Goal: Task Accomplishment & Management: Use online tool/utility

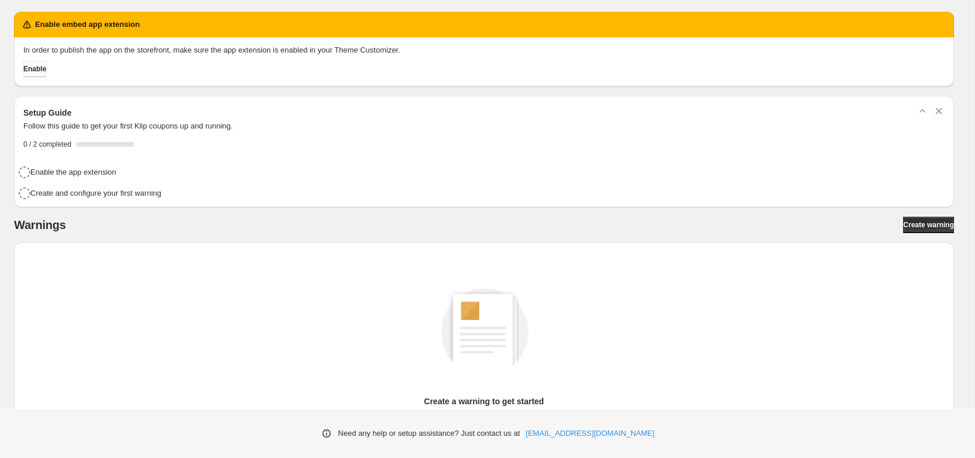
click at [42, 68] on span "Enable" at bounding box center [34, 68] width 23 height 9
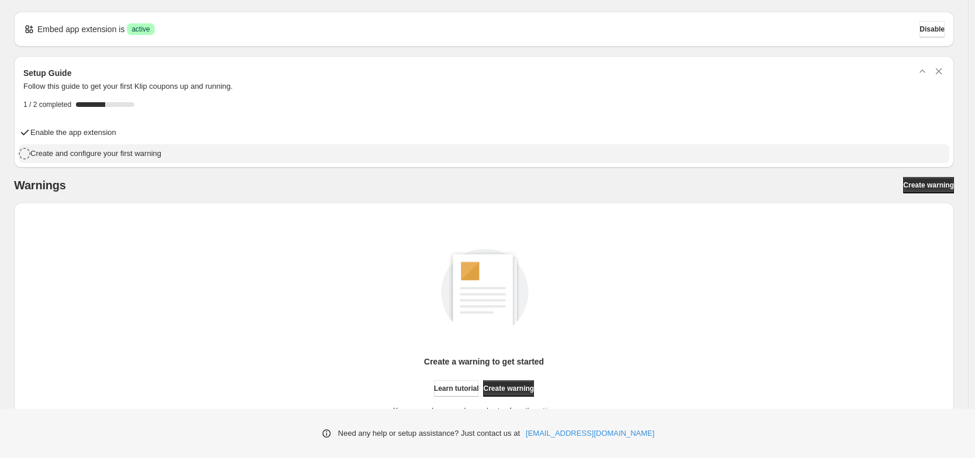
click at [113, 155] on h4 "Create and configure your first warning" at bounding box center [95, 154] width 131 height 12
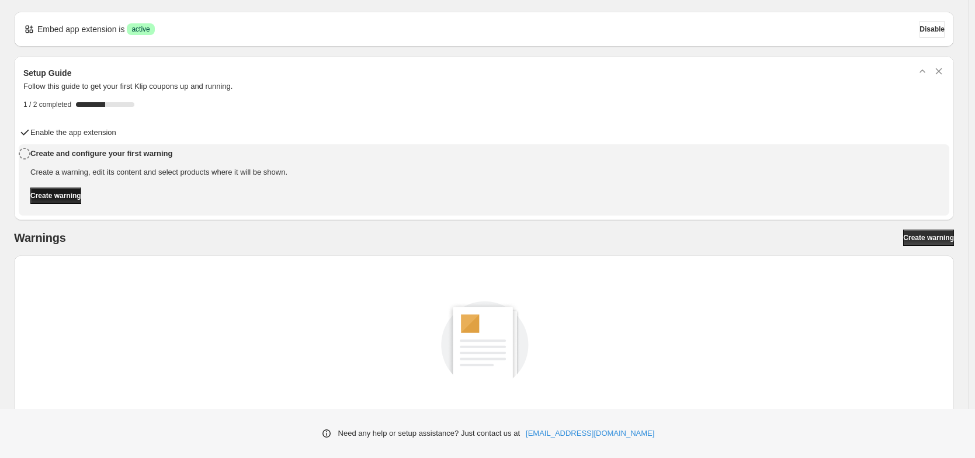
click at [81, 196] on span "Create warning" at bounding box center [55, 195] width 51 height 9
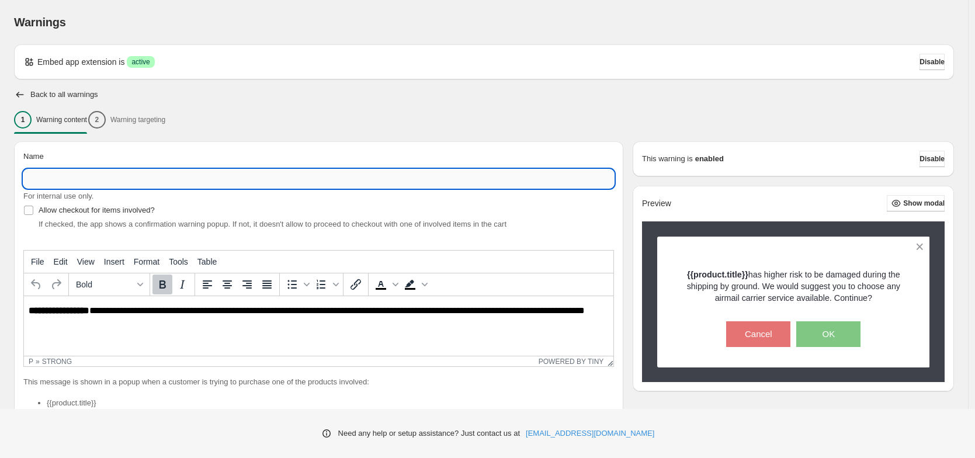
click at [100, 173] on input "Name" at bounding box center [318, 178] width 591 height 19
type input "*"
type input "**********"
click at [172, 157] on div "Name" at bounding box center [318, 159] width 591 height 16
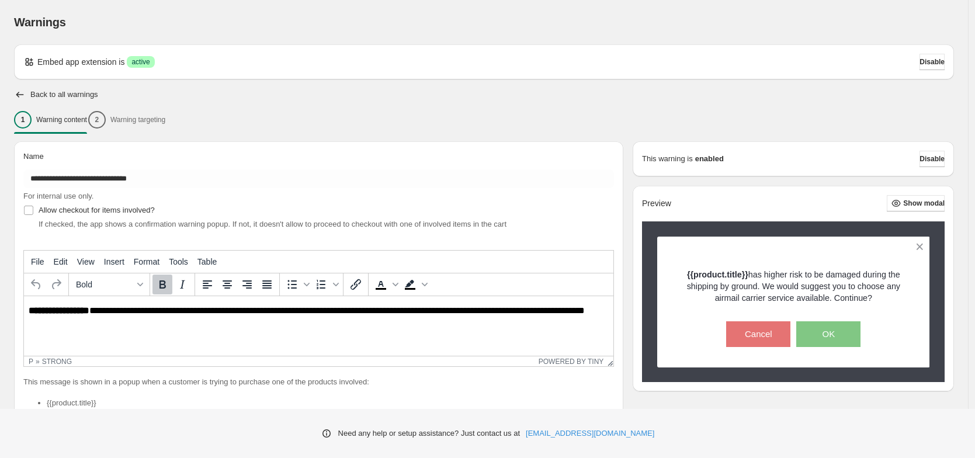
click at [40, 224] on span "If checked, the app shows a confirmation warning popup. If not, it doesn't allo…" at bounding box center [273, 224] width 468 height 9
drag, startPoint x: 40, startPoint y: 224, endPoint x: 183, endPoint y: 226, distance: 143.2
click at [260, 226] on span "If checked, the app shows a confirmation warning popup. If not, it doesn't allo…" at bounding box center [273, 224] width 468 height 9
click at [161, 223] on span "If checked, the app shows a confirmation warning popup. If not, it doesn't allo…" at bounding box center [273, 224] width 468 height 9
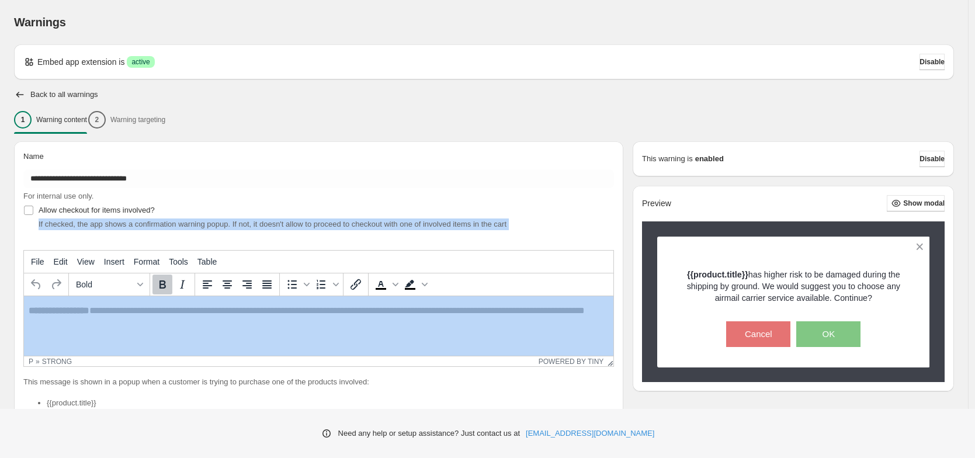
click at [161, 223] on span "If checked, the app shows a confirmation warning popup. If not, it doesn't allo…" at bounding box center [273, 224] width 468 height 9
click at [185, 225] on span "If checked, the app shows a confirmation warning popup. If not, it doesn't allo…" at bounding box center [273, 224] width 468 height 9
drag, startPoint x: 189, startPoint y: 226, endPoint x: 221, endPoint y: 225, distance: 32.7
click at [221, 225] on span "If checked, the app shows a confirmation warning popup. If not, it doesn't allo…" at bounding box center [273, 224] width 468 height 9
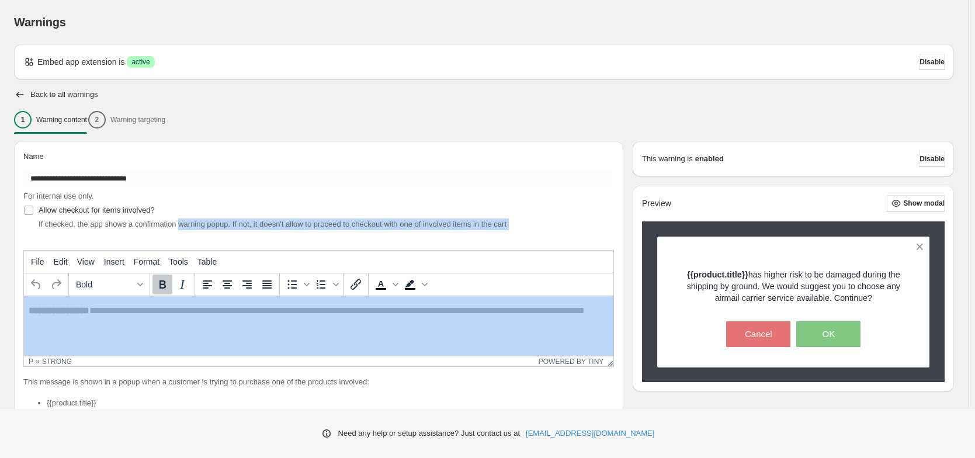
click at [221, 225] on span "If checked, the app shows a confirmation warning popup. If not, it doesn't allo…" at bounding box center [273, 224] width 468 height 9
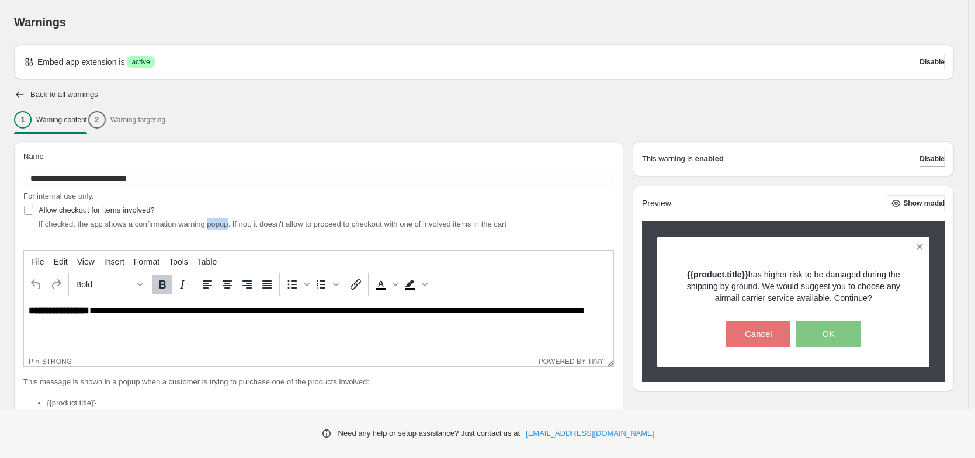
click at [221, 225] on span "If checked, the app shows a confirmation warning popup. If not, it doesn't allo…" at bounding box center [273, 224] width 468 height 9
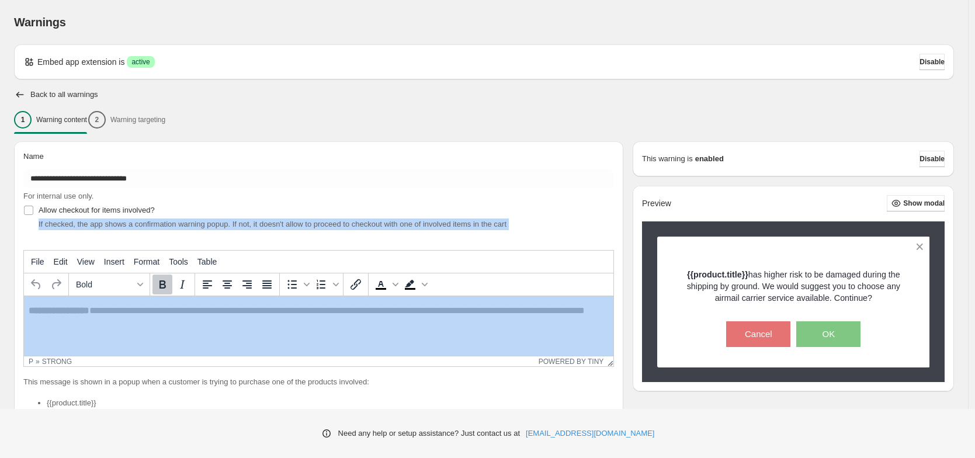
click at [221, 225] on span "If checked, the app shows a confirmation warning popup. If not, it doesn't allo…" at bounding box center [273, 224] width 468 height 9
click at [524, 230] on div "**********" at bounding box center [319, 284] width 610 height 286
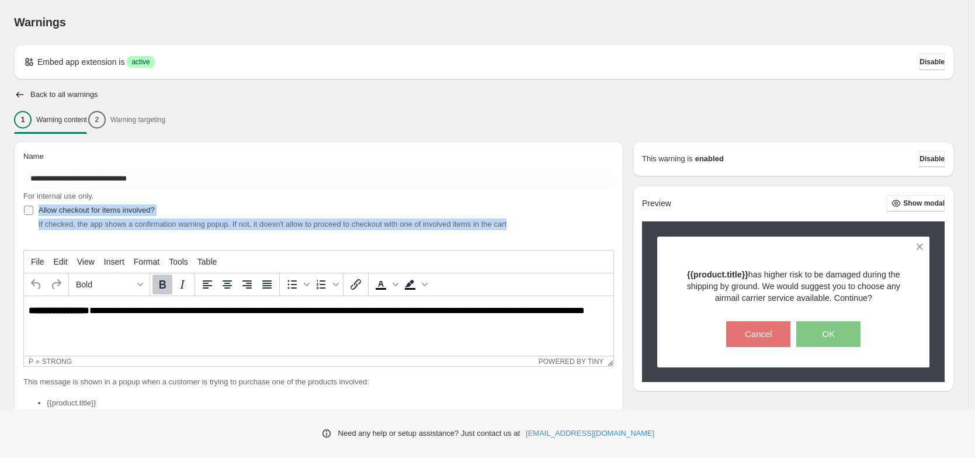
drag, startPoint x: 556, startPoint y: 222, endPoint x: 40, endPoint y: 210, distance: 516.2
click at [40, 210] on div "Allow checkout for items involved? If checked, the app shows a confirmation war…" at bounding box center [318, 216] width 591 height 28
copy div "Allow checkout for items involved? If checked, the app shows a confirmation war…"
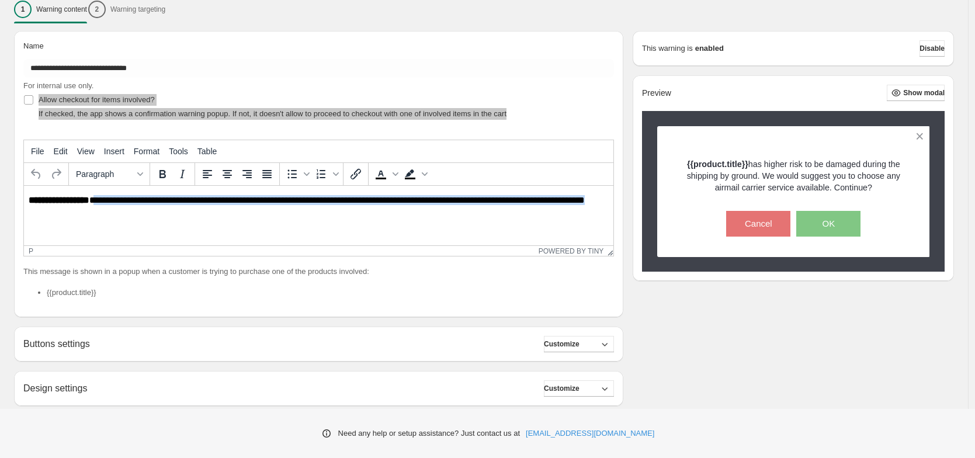
drag, startPoint x: 96, startPoint y: 200, endPoint x: 106, endPoint y: 213, distance: 16.2
click at [106, 213] on p "**********" at bounding box center [322, 206] width 587 height 22
drag, startPoint x: 103, startPoint y: 213, endPoint x: 12, endPoint y: 200, distance: 92.2
click at [24, 200] on html "**********" at bounding box center [319, 206] width 590 height 40
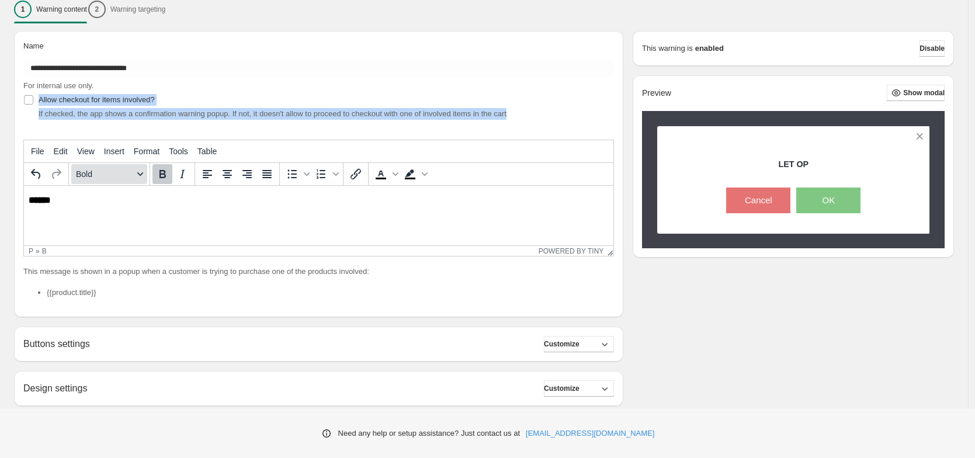
click at [144, 179] on button "Bold" at bounding box center [109, 174] width 76 height 20
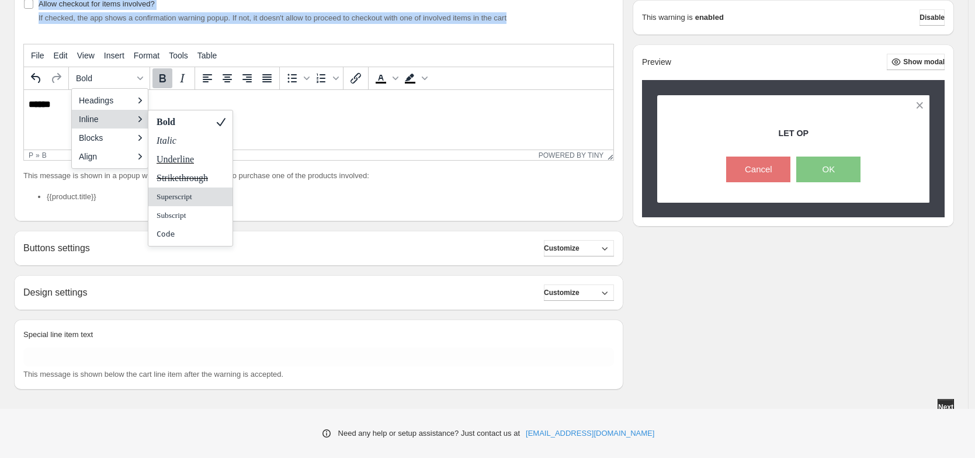
scroll to position [213, 0]
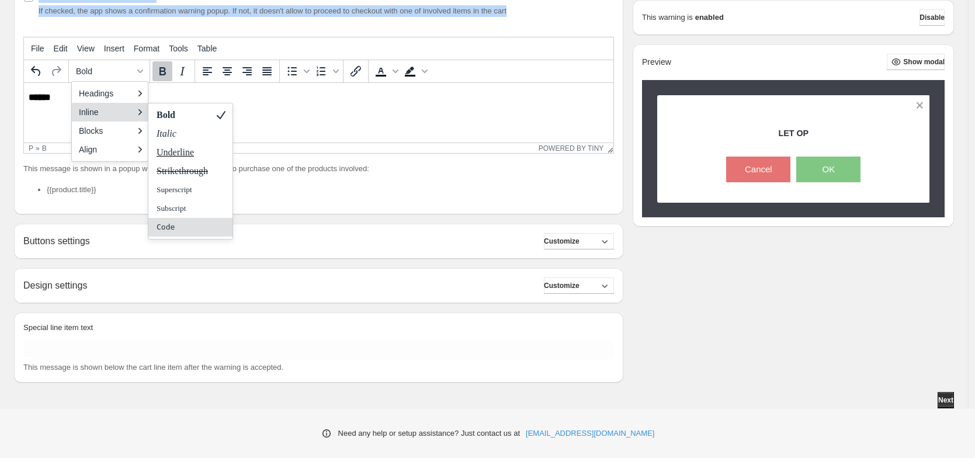
click at [188, 231] on div "Code" at bounding box center [182, 227] width 54 height 14
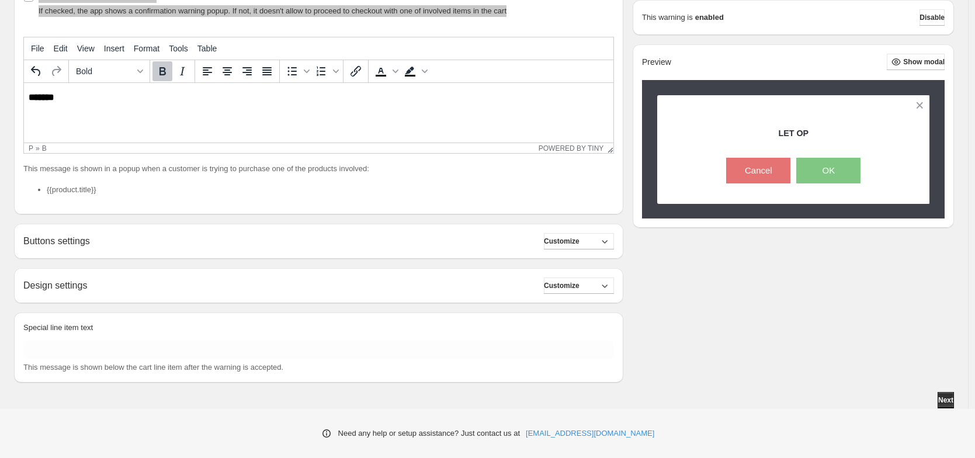
click at [88, 99] on p "****** ﻿" at bounding box center [322, 97] width 587 height 11
click at [88, 99] on p "******" at bounding box center [322, 97] width 587 height 11
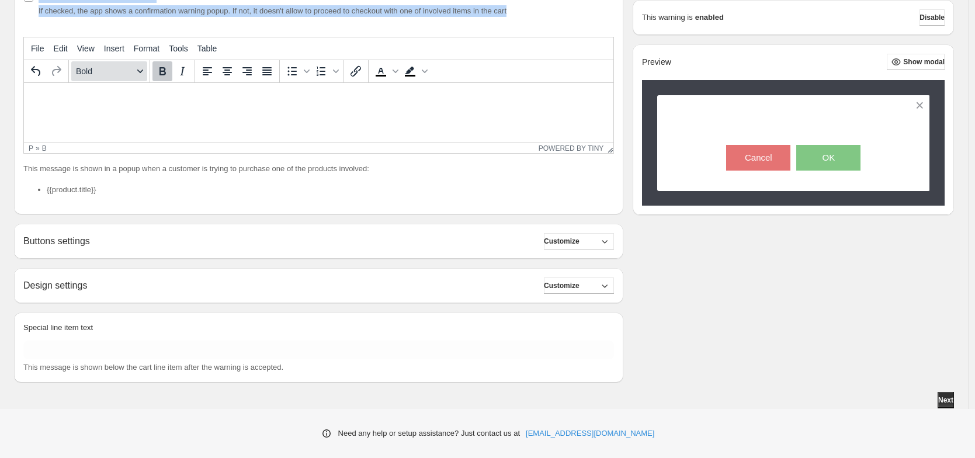
click at [82, 70] on span "Bold" at bounding box center [104, 71] width 57 height 9
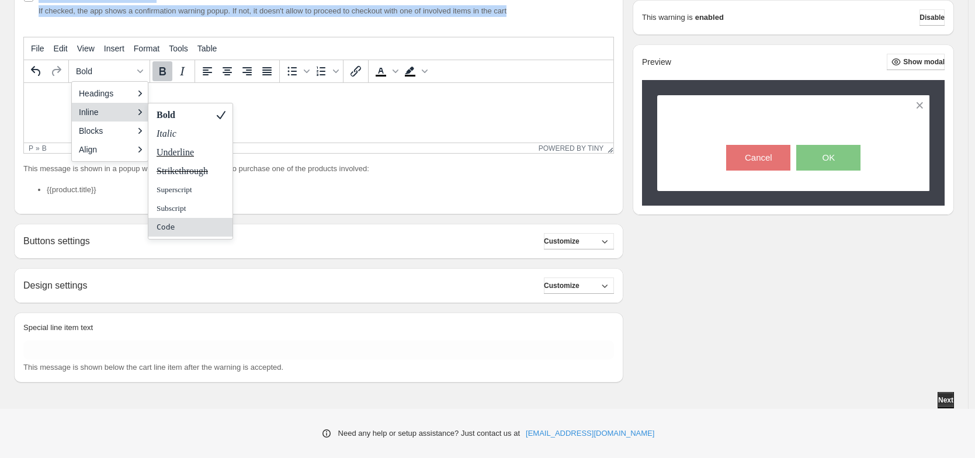
click at [182, 221] on div "Code" at bounding box center [182, 227] width 54 height 14
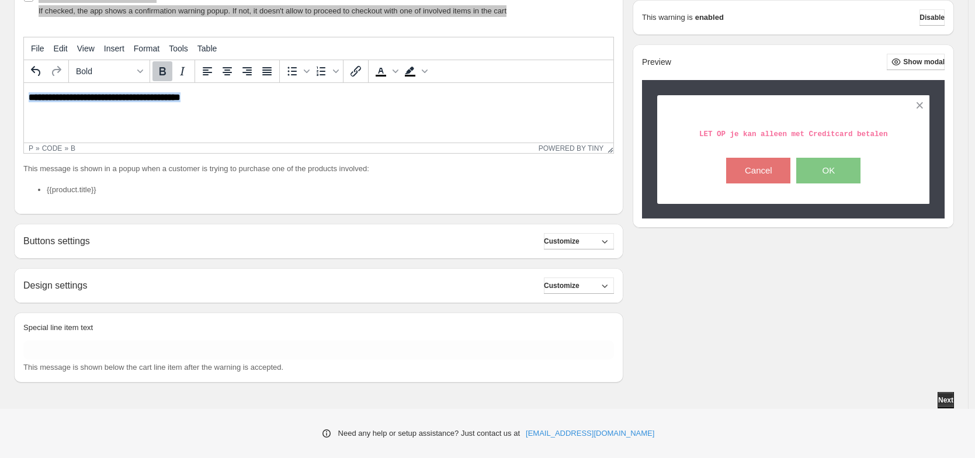
drag, startPoint x: 231, startPoint y: 101, endPoint x: 44, endPoint y: 89, distance: 187.4
click at [44, 89] on html "**********" at bounding box center [319, 98] width 590 height 30
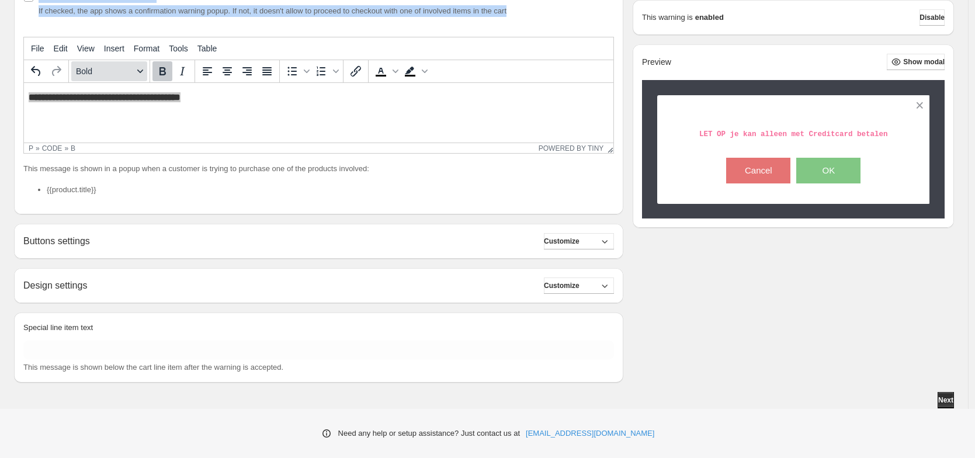
click at [94, 77] on button "Bold" at bounding box center [109, 71] width 76 height 20
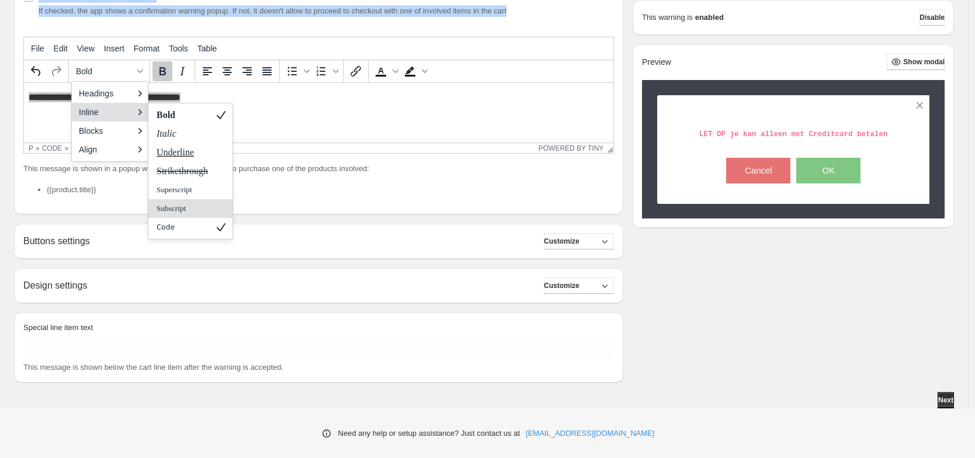
click at [200, 206] on div "Subscript" at bounding box center [182, 209] width 54 height 14
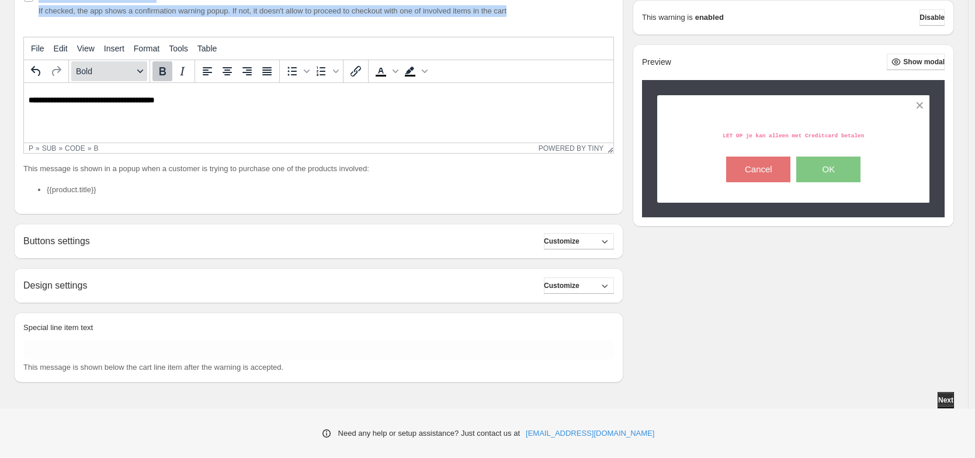
click at [99, 73] on span "Bold" at bounding box center [104, 71] width 57 height 9
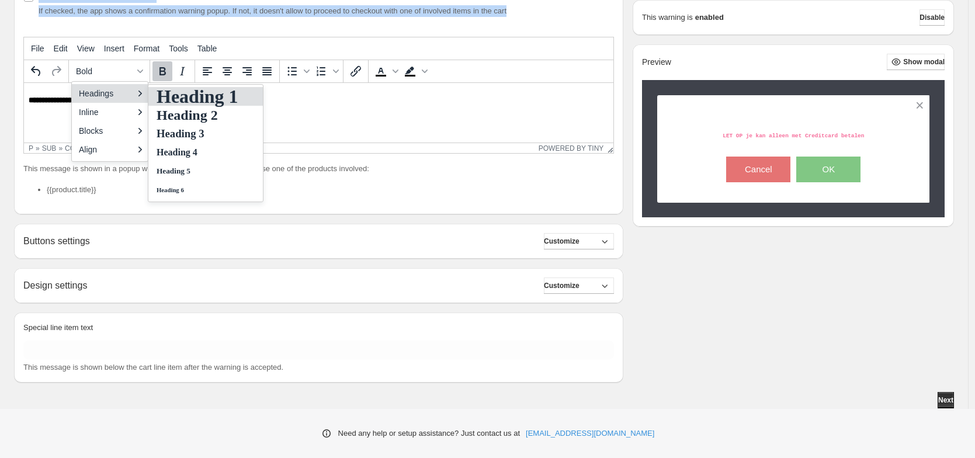
click at [172, 94] on h1 "Heading 1" at bounding box center [197, 96] width 84 height 14
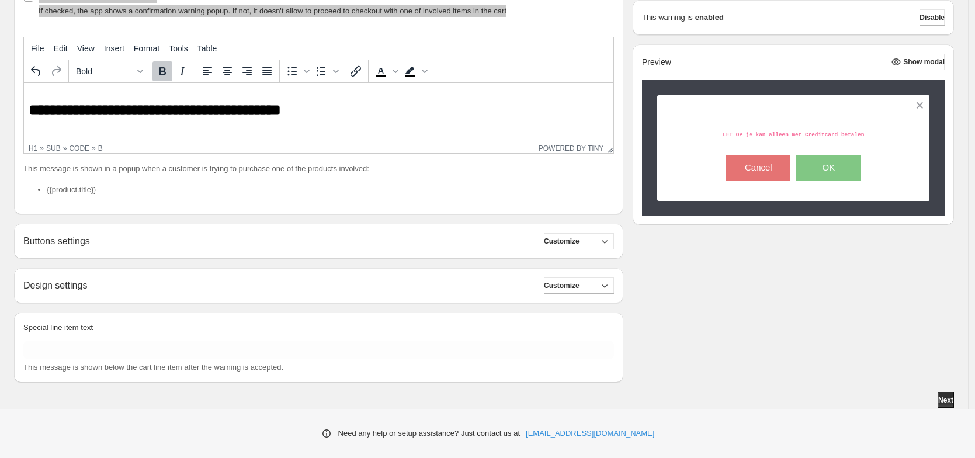
click at [347, 122] on html "**********" at bounding box center [319, 107] width 590 height 49
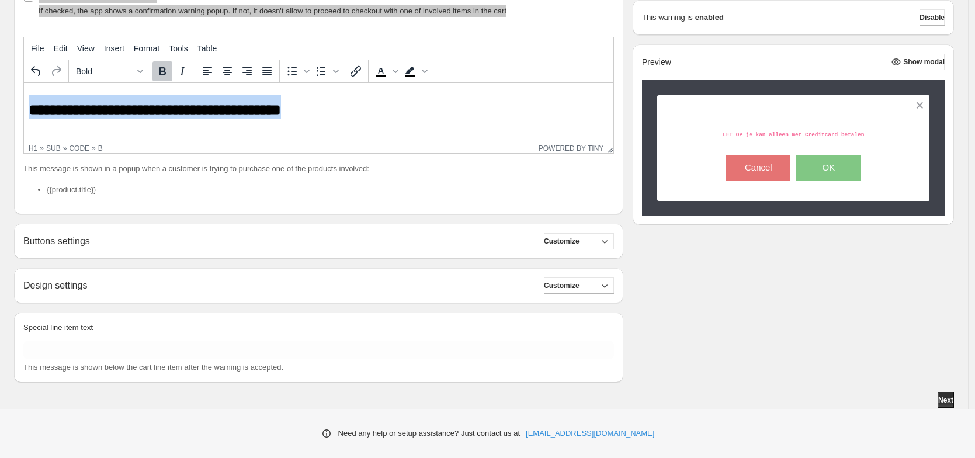
drag, startPoint x: 293, startPoint y: 113, endPoint x: 47, endPoint y: 183, distance: 256.6
click at [24, 101] on html "**********" at bounding box center [319, 107] width 590 height 49
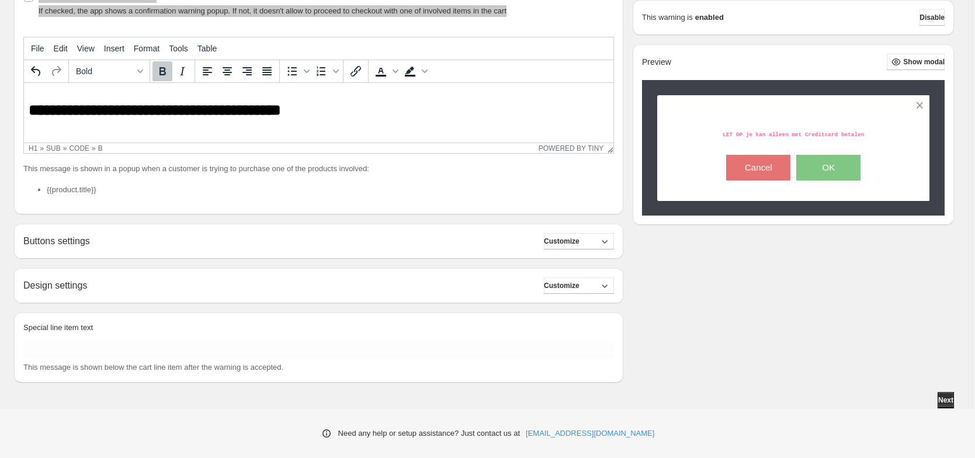
click at [99, 84] on html "**********" at bounding box center [319, 107] width 590 height 49
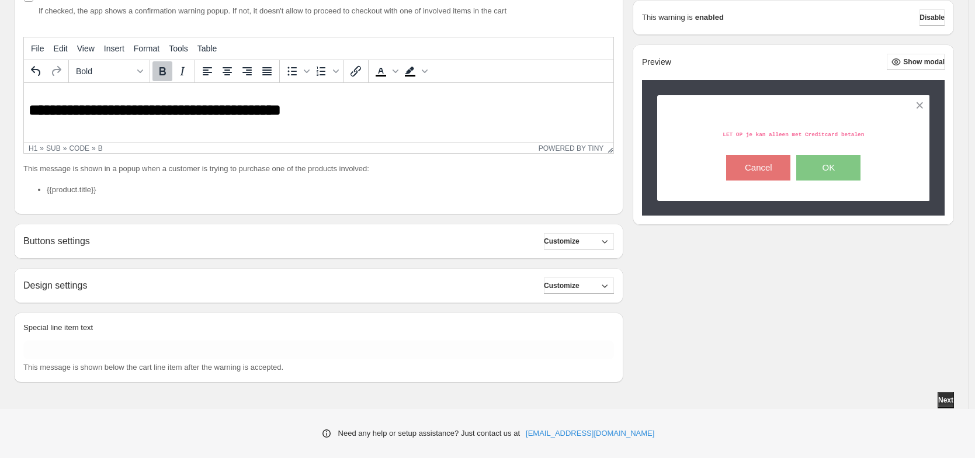
click at [102, 81] on div "Bold" at bounding box center [109, 71] width 81 height 23
click at [83, 119] on b "**********" at bounding box center [155, 111] width 252 height 16
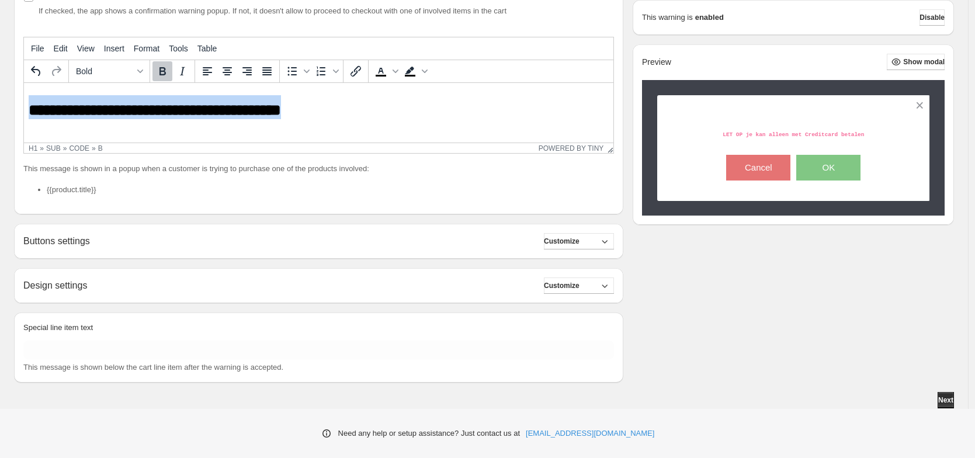
click at [83, 119] on b "**********" at bounding box center [155, 111] width 252 height 16
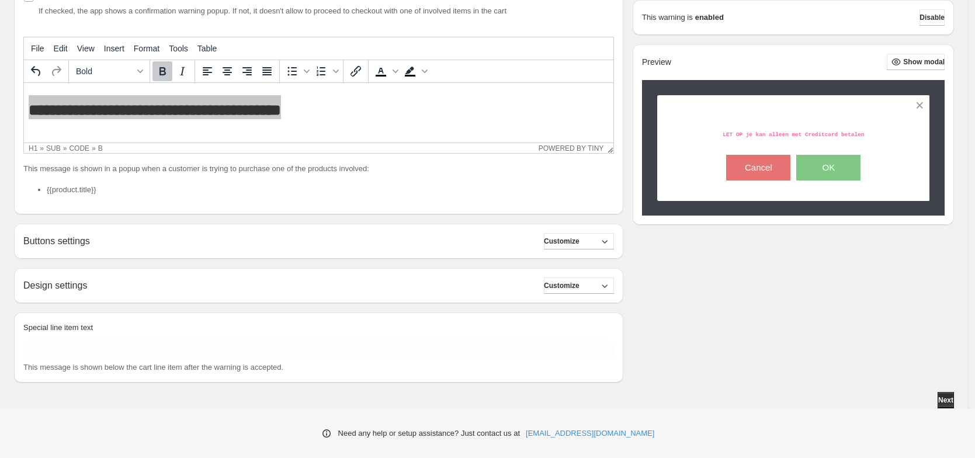
click at [95, 82] on div "Bold" at bounding box center [109, 71] width 81 height 23
click at [98, 78] on button "Bold" at bounding box center [109, 71] width 76 height 20
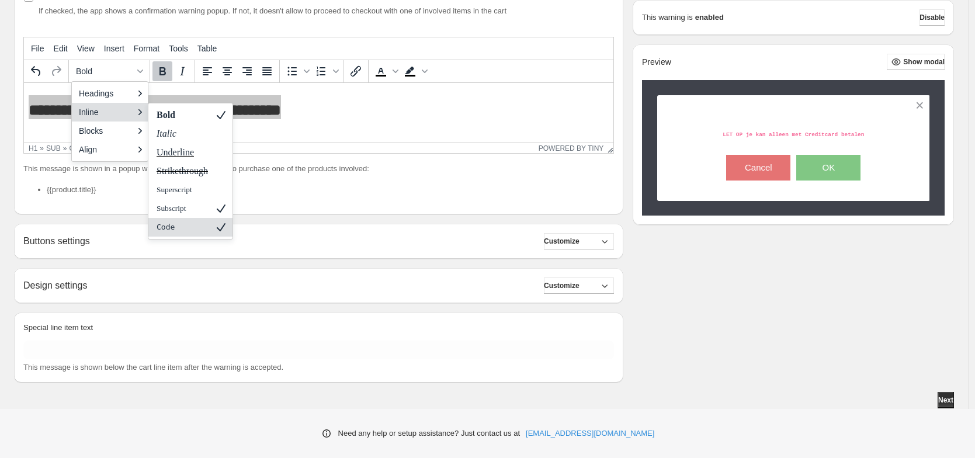
click at [199, 225] on div "Code" at bounding box center [182, 227] width 54 height 14
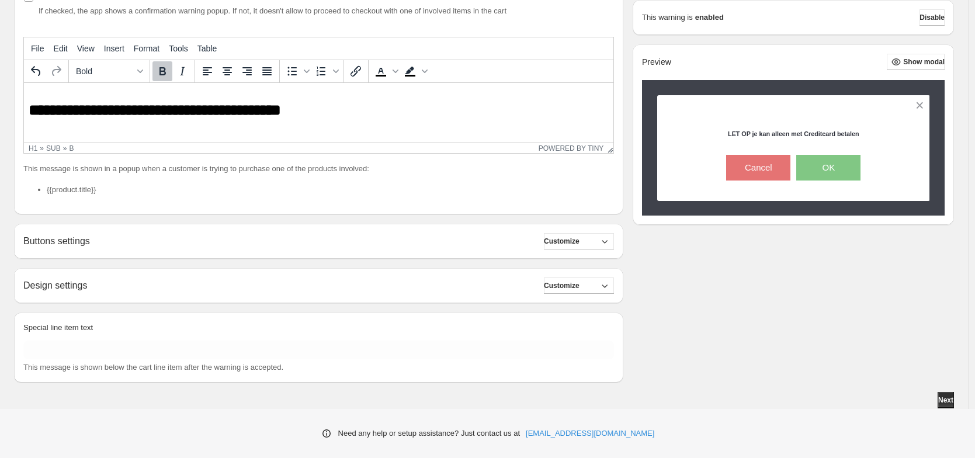
click at [177, 126] on html "**********" at bounding box center [319, 107] width 590 height 49
click at [581, 279] on button "Customize" at bounding box center [579, 286] width 70 height 16
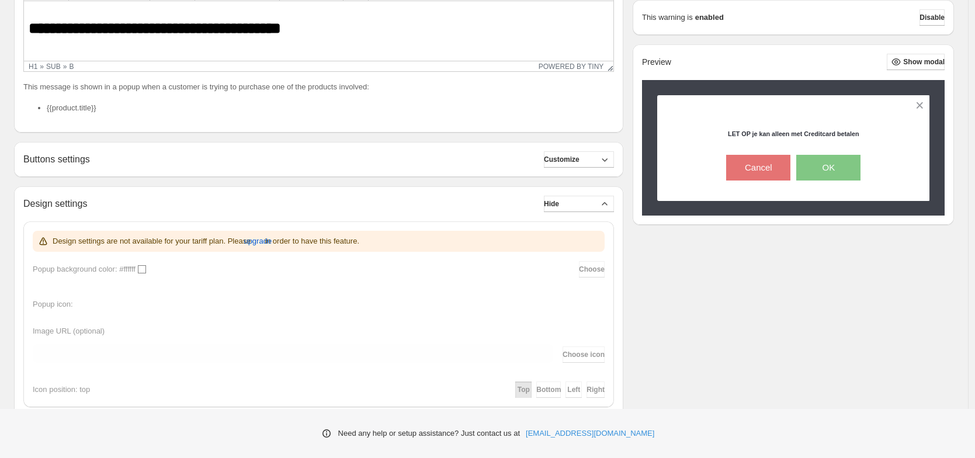
scroll to position [401, 0]
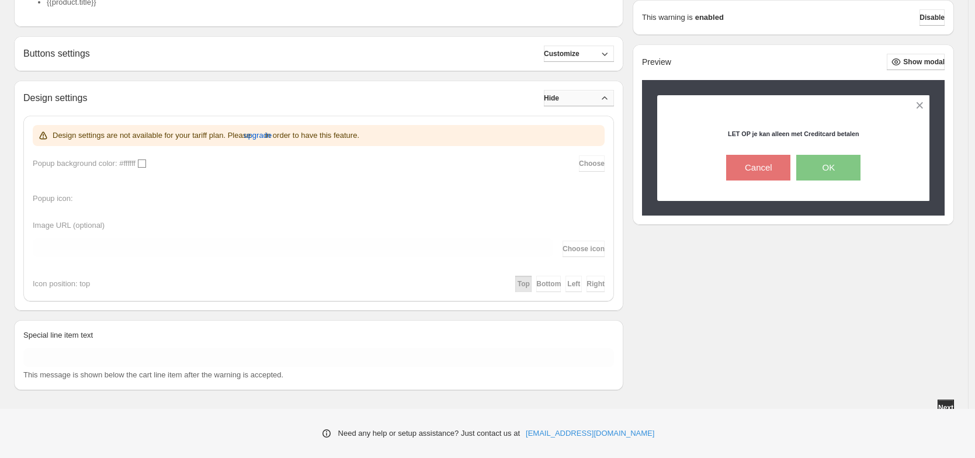
click at [559, 96] on span "Hide" at bounding box center [551, 98] width 15 height 9
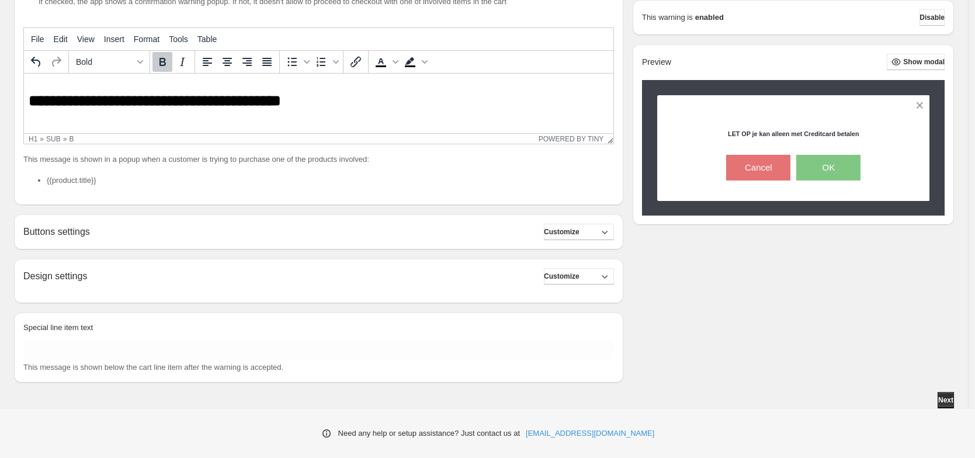
scroll to position [213, 0]
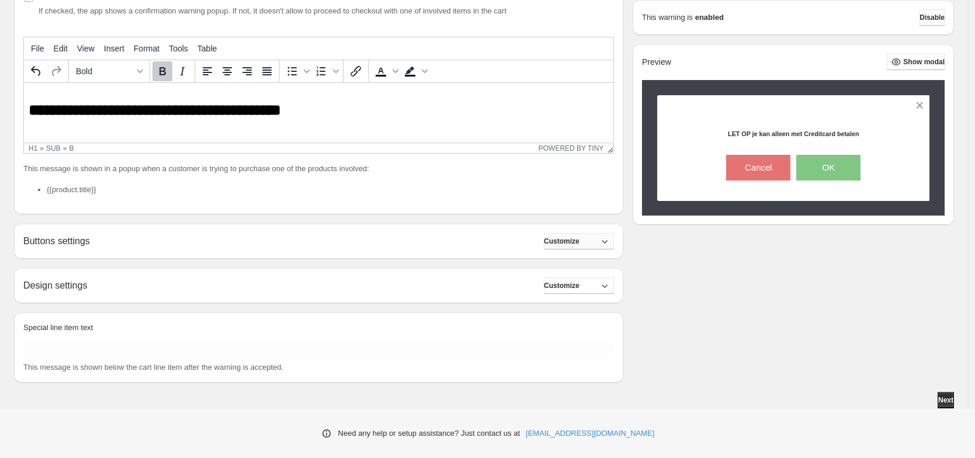
click at [580, 247] on button "Customize" at bounding box center [579, 241] width 70 height 16
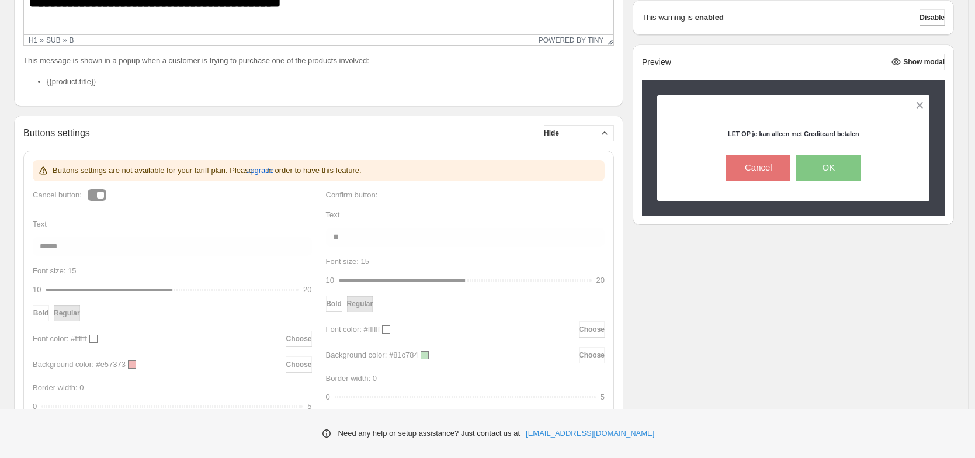
scroll to position [376, 0]
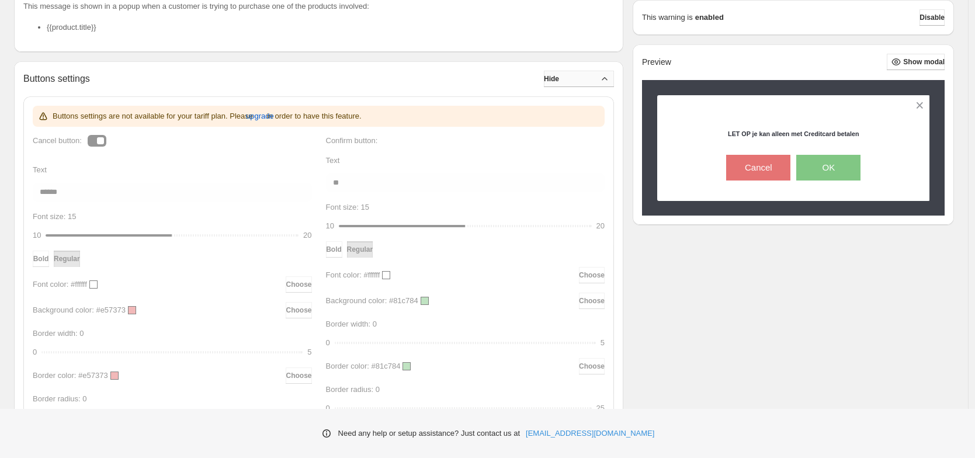
click at [559, 82] on span "Hide" at bounding box center [551, 78] width 15 height 9
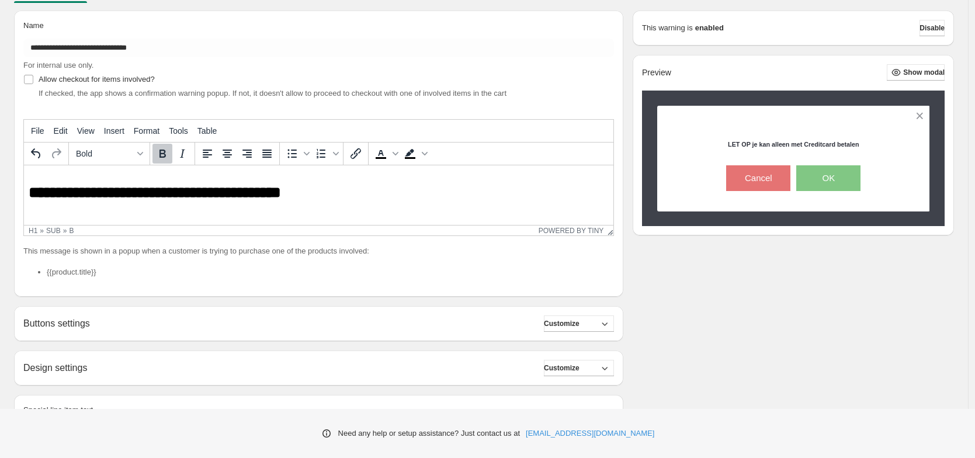
scroll to position [0, 0]
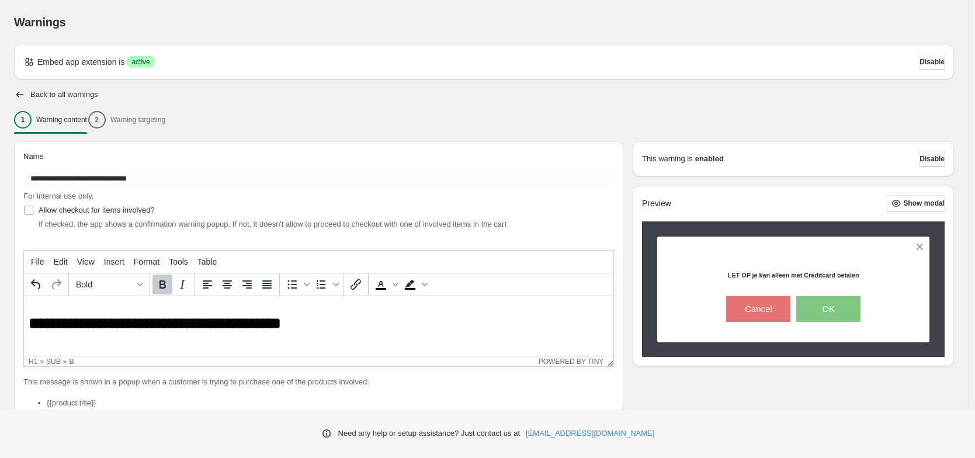
click at [181, 120] on div "1 Warning content 2 Warning targeting" at bounding box center [484, 120] width 940 height 25
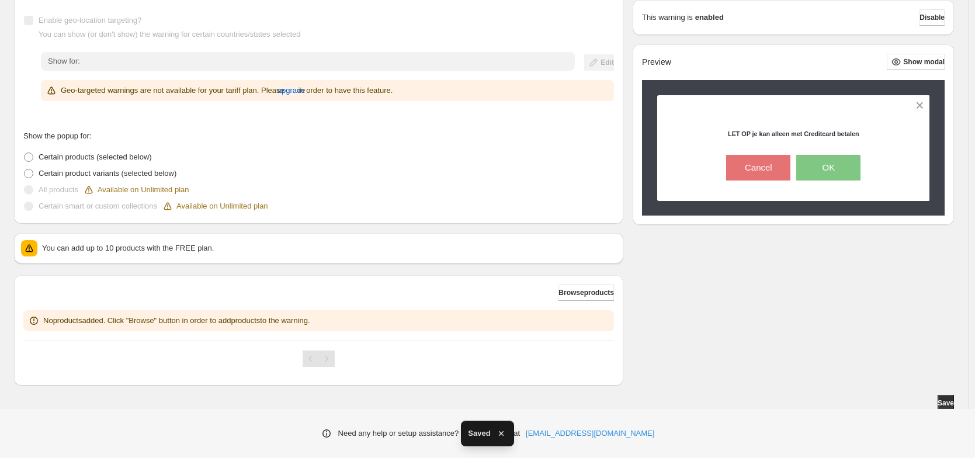
scroll to position [189, 0]
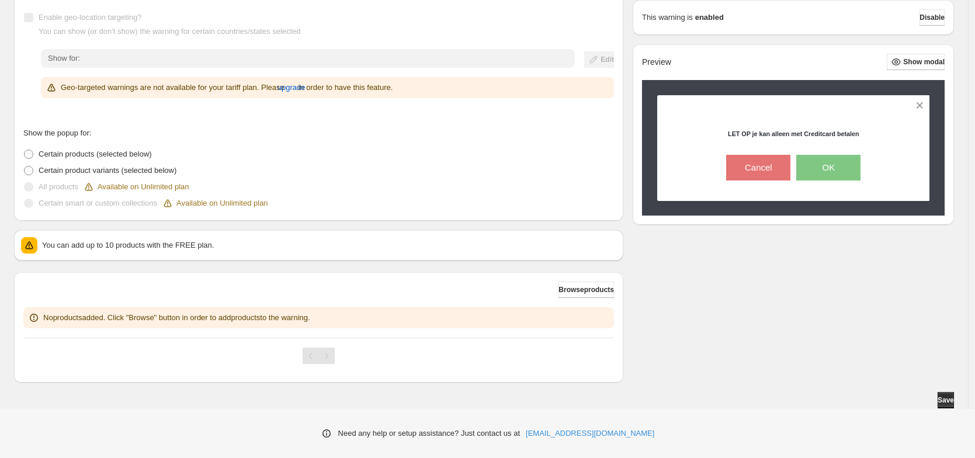
click at [168, 250] on p "You can add up to 10 products with the FREE plan." at bounding box center [329, 246] width 574 height 12
click at [170, 249] on p "You can add up to 10 products with the FREE plan." at bounding box center [329, 246] width 574 height 12
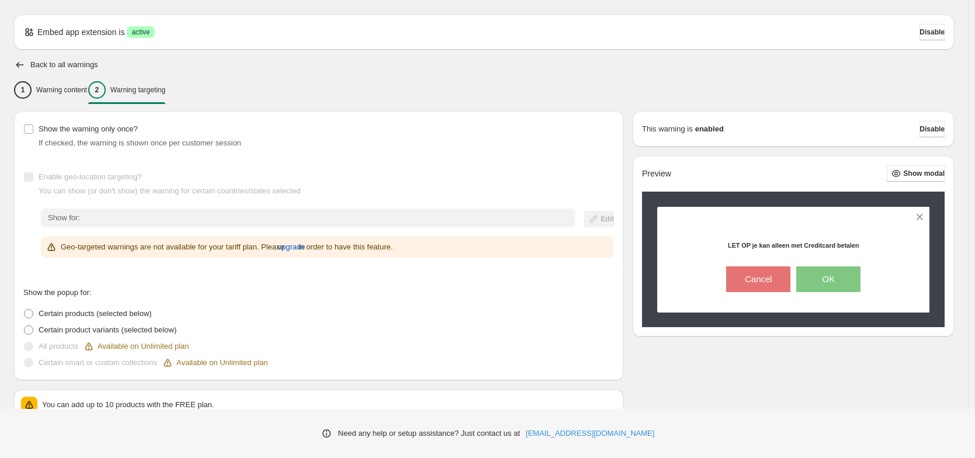
scroll to position [0, 0]
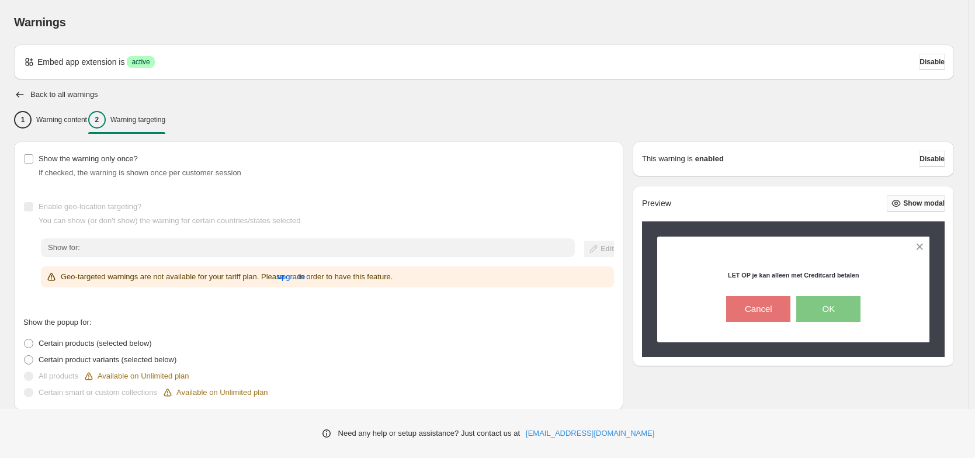
click at [910, 205] on span "Show modal" at bounding box center [923, 203] width 41 height 9
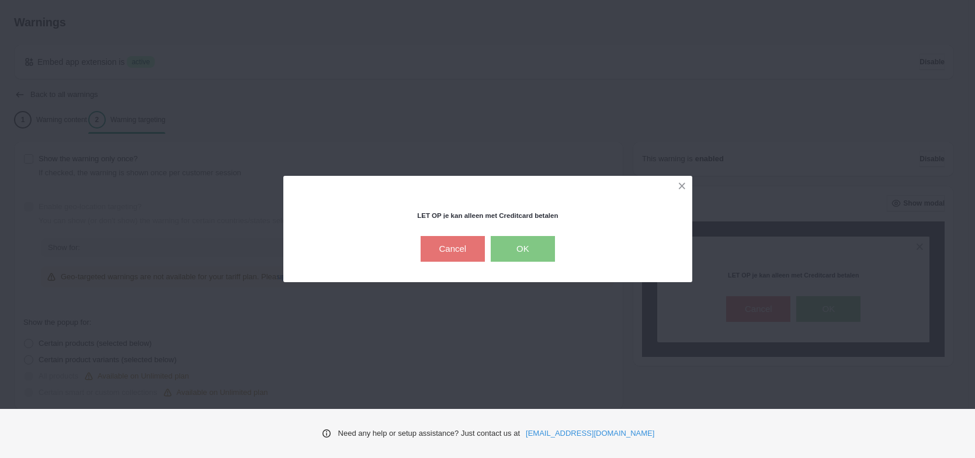
click at [503, 244] on button "OK" at bounding box center [523, 249] width 64 height 26
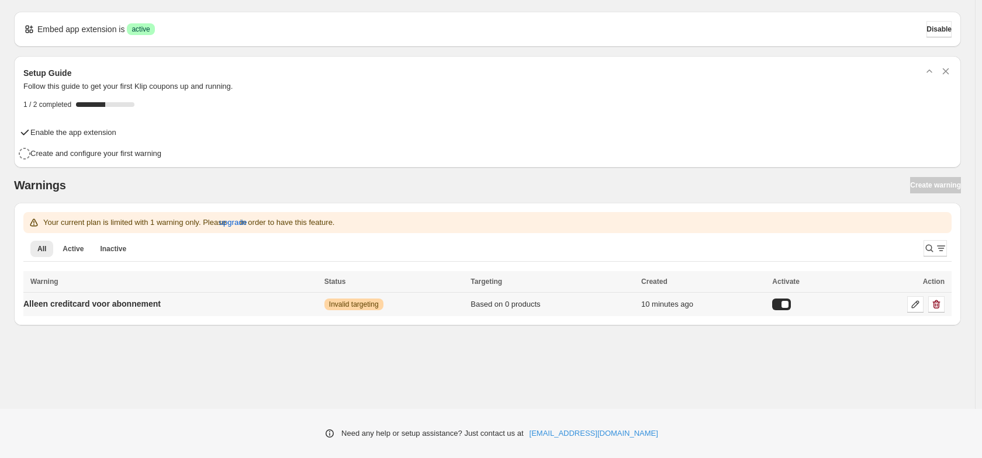
click at [268, 299] on td "Alleen creditcard voor abonnement" at bounding box center [171, 304] width 297 height 24
click at [161, 300] on p "Alleen creditcard voor abonnement" at bounding box center [91, 304] width 137 height 12
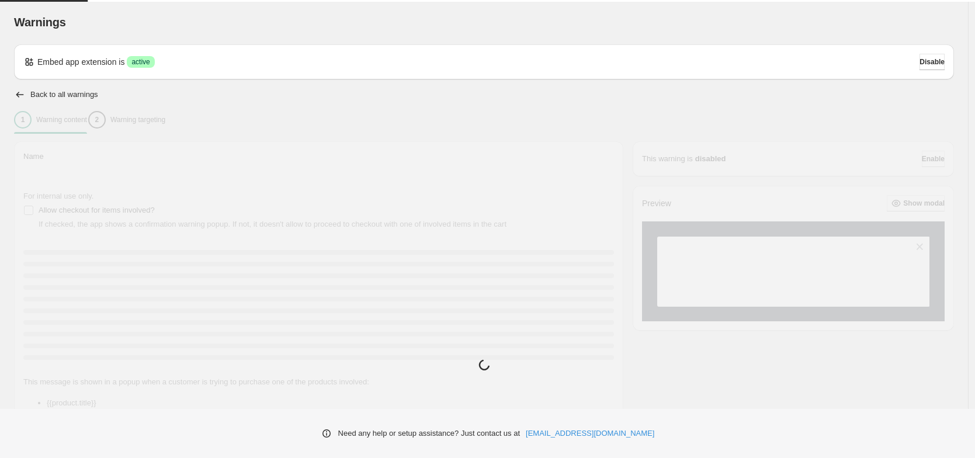
type input "**********"
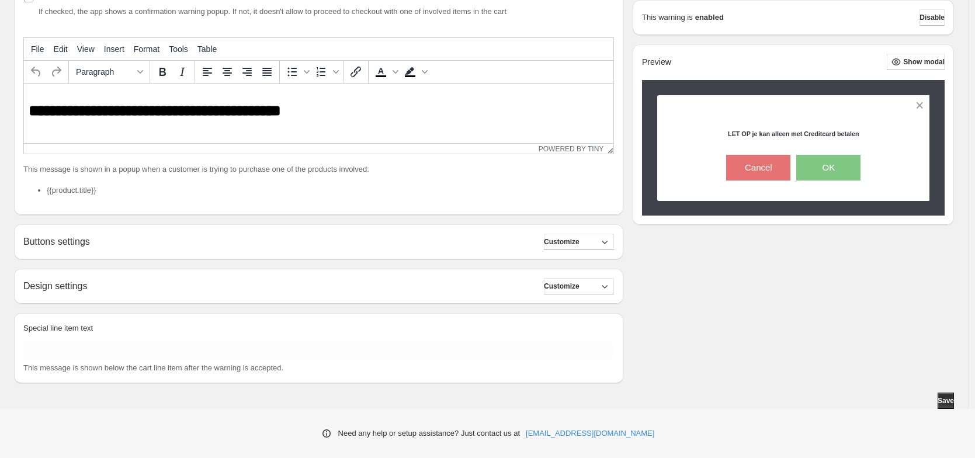
scroll to position [213, 0]
click at [580, 241] on span "Customize" at bounding box center [562, 241] width 36 height 9
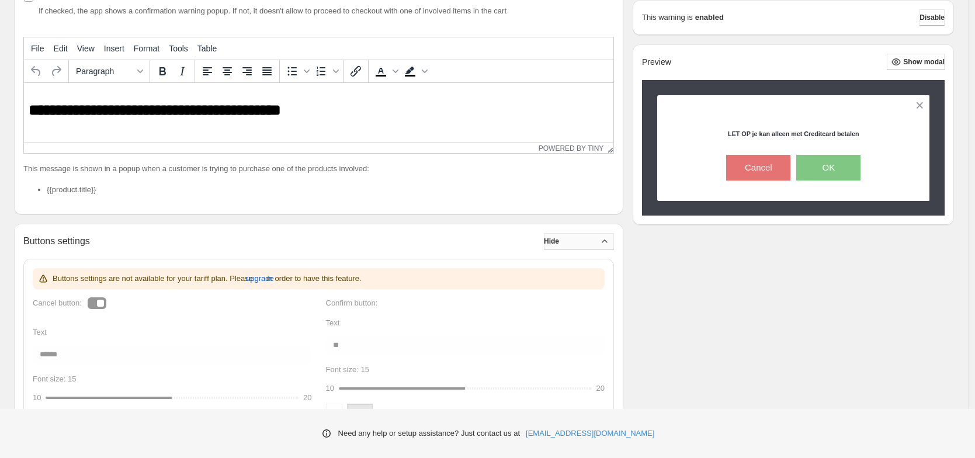
click at [591, 241] on button "Hide" at bounding box center [579, 241] width 70 height 16
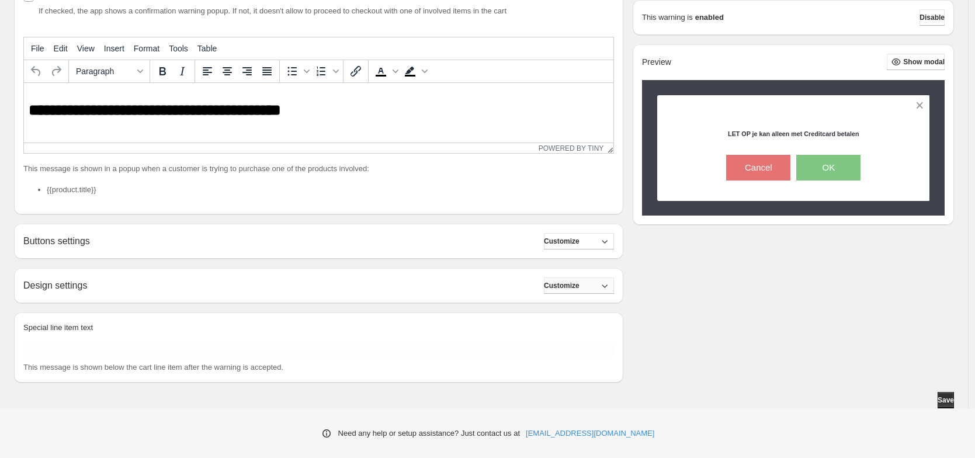
click at [597, 284] on button "Customize" at bounding box center [579, 286] width 70 height 16
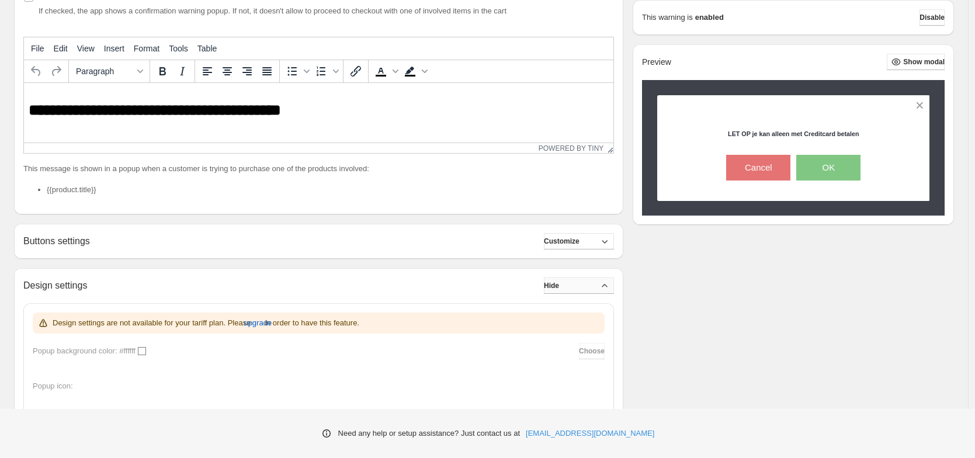
click at [597, 282] on button "Hide" at bounding box center [579, 286] width 70 height 16
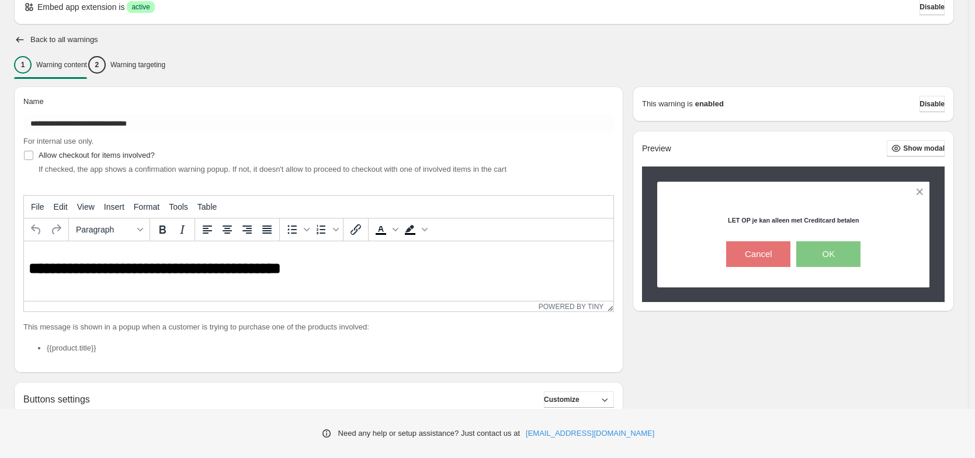
scroll to position [0, 0]
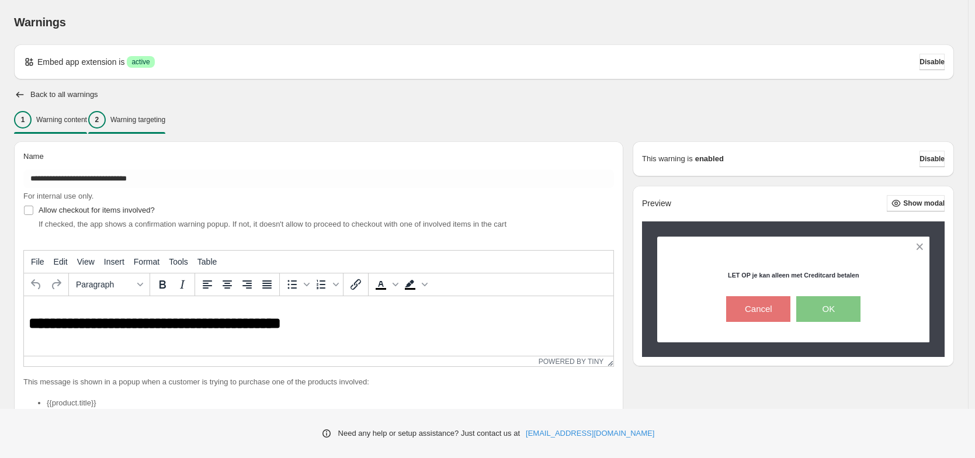
click at [158, 119] on p "Warning targeting" at bounding box center [137, 119] width 55 height 9
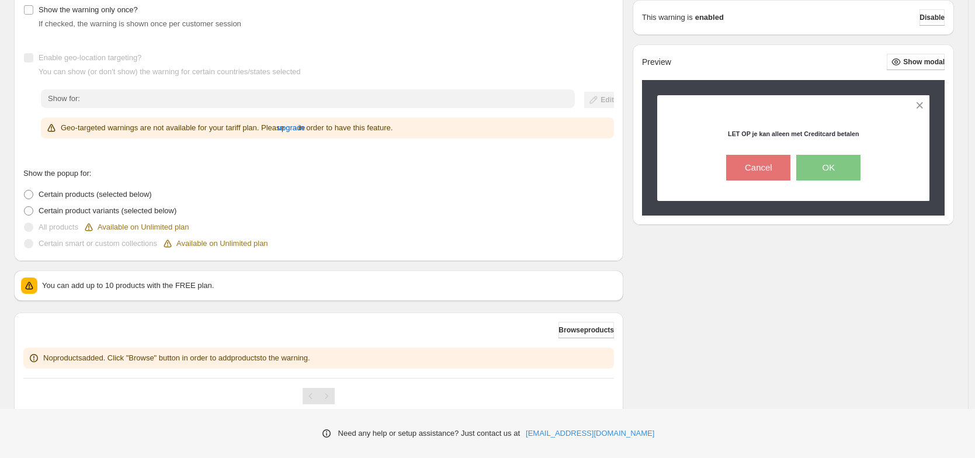
scroll to position [189, 0]
